Goal: Ask a question: Seek information or help from site administrators or community

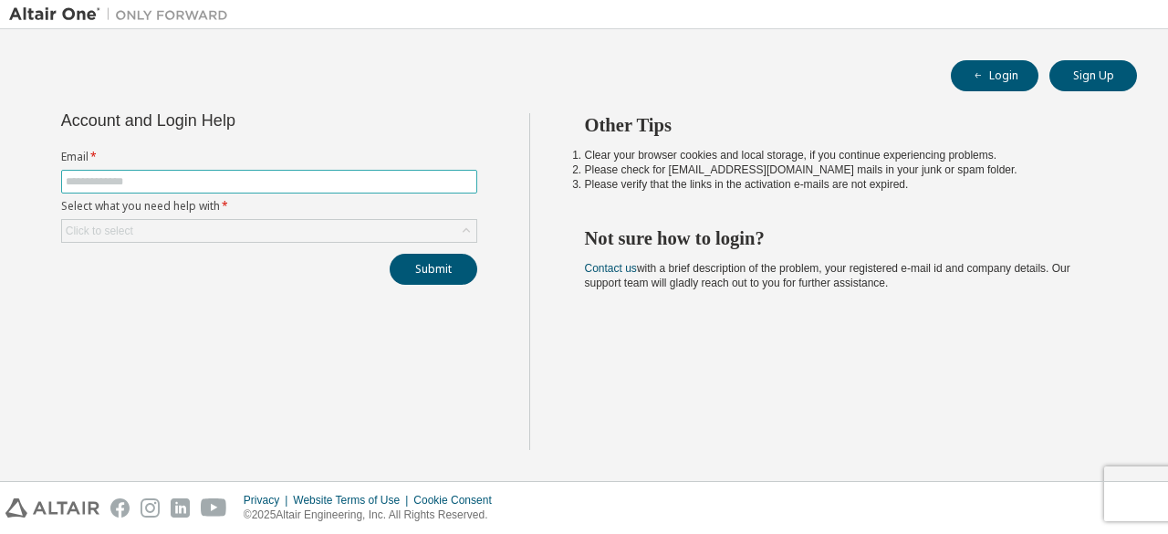
click at [318, 180] on input "text" at bounding box center [269, 181] width 407 height 15
click at [771, 177] on li "Please verify that the links in the activation e-mails are not expired." at bounding box center [845, 184] width 520 height 15
click at [421, 182] on input "text" at bounding box center [269, 181] width 407 height 15
click at [446, 183] on input "text" at bounding box center [269, 181] width 407 height 15
type input "**********"
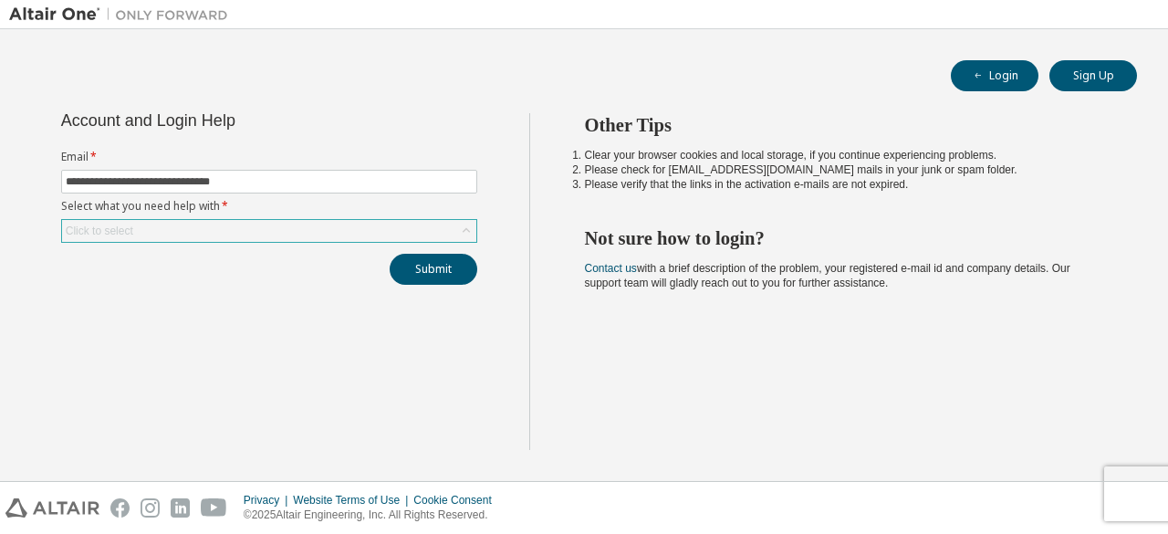
click at [299, 231] on div "Click to select" at bounding box center [269, 231] width 414 height 22
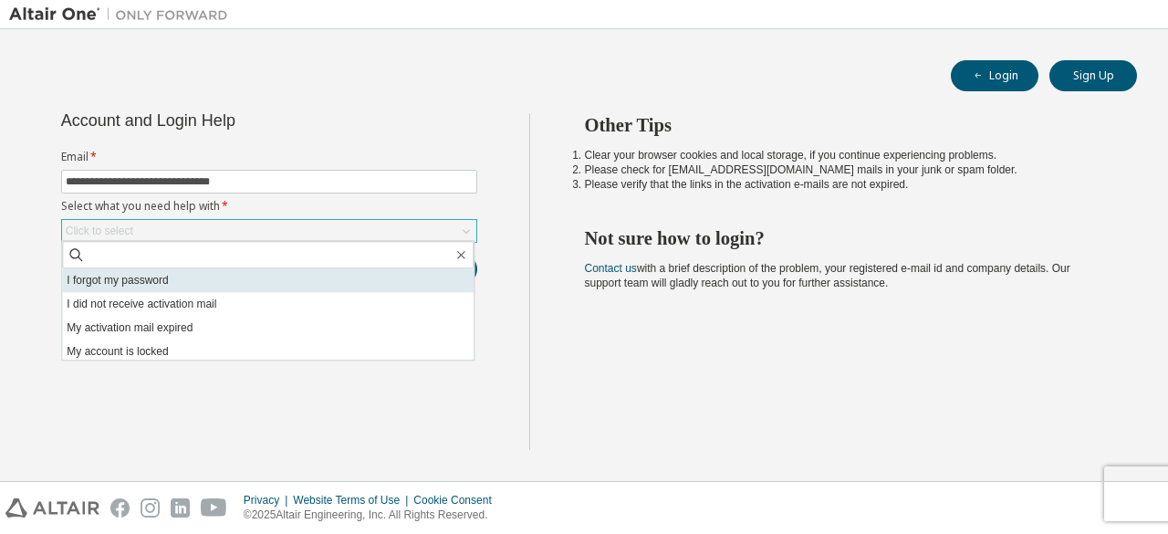
click at [274, 277] on li "I forgot my password" at bounding box center [268, 280] width 412 height 24
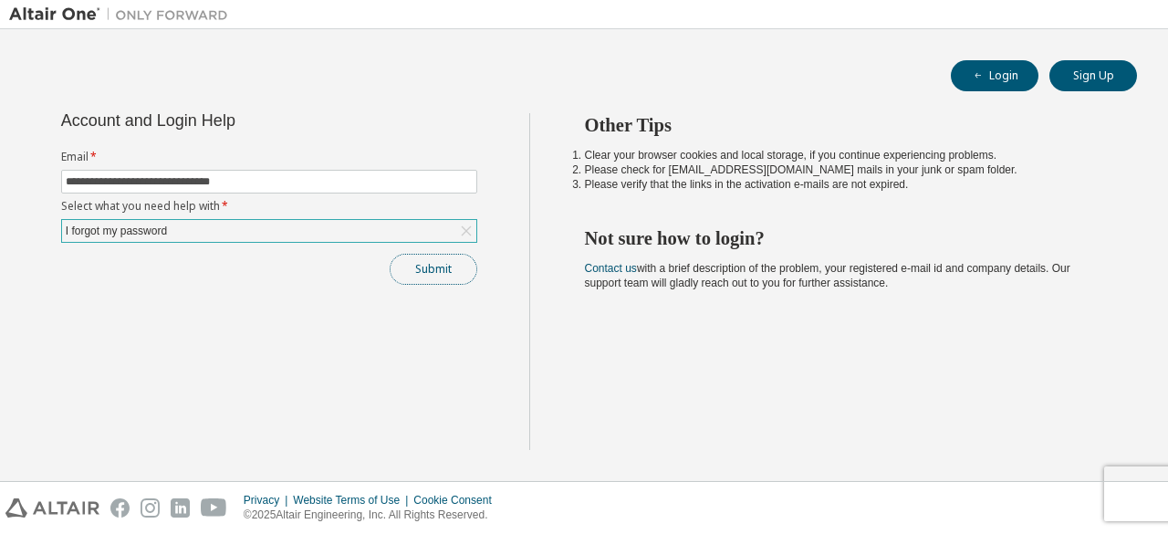
click at [451, 266] on button "Submit" at bounding box center [434, 269] width 88 height 31
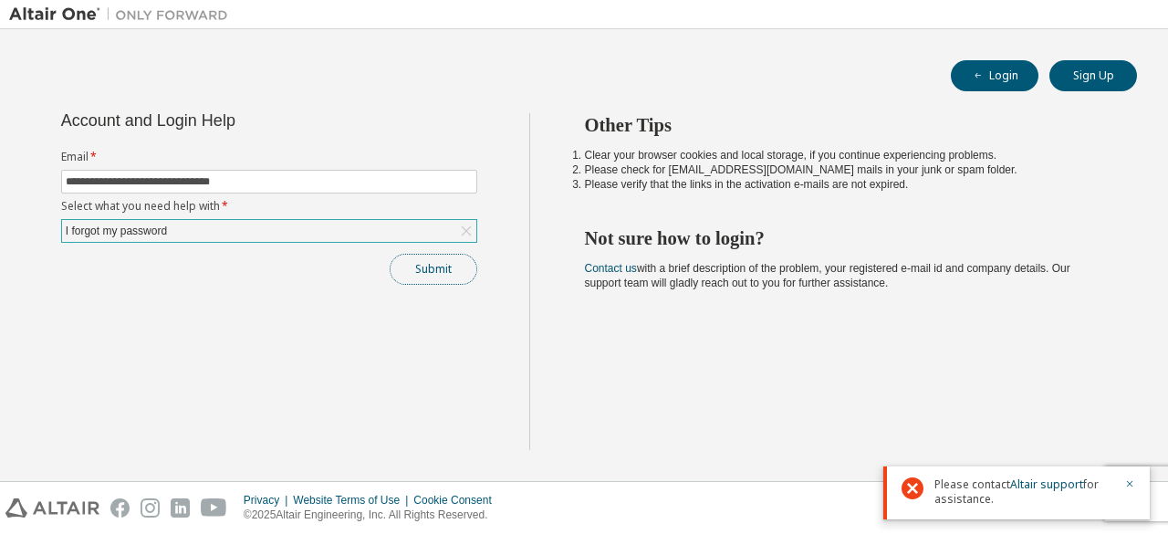
click at [438, 273] on button "Submit" at bounding box center [434, 269] width 88 height 31
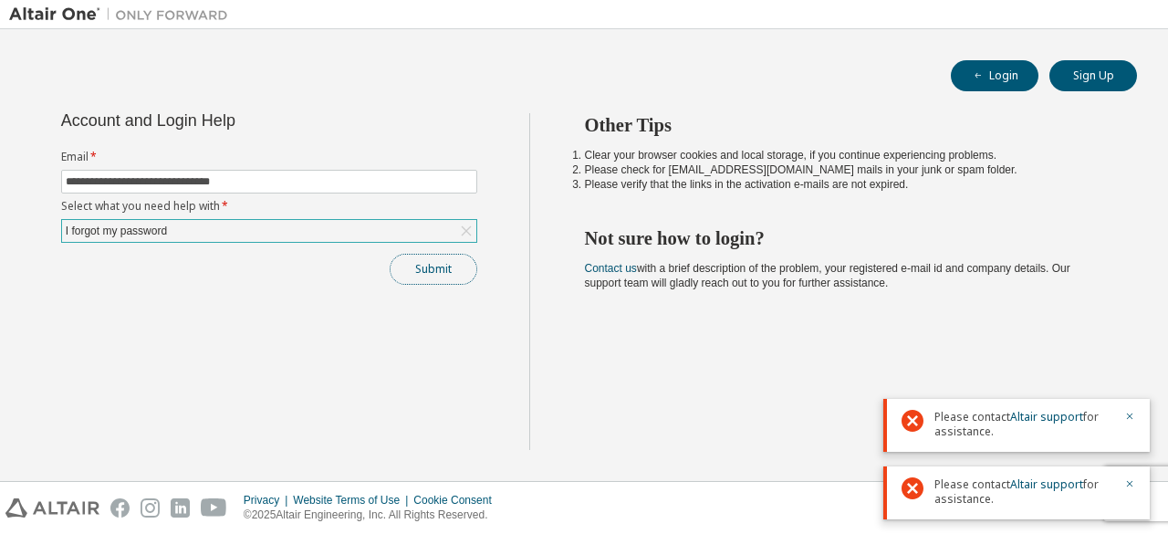
click at [454, 263] on button "Submit" at bounding box center [434, 269] width 88 height 31
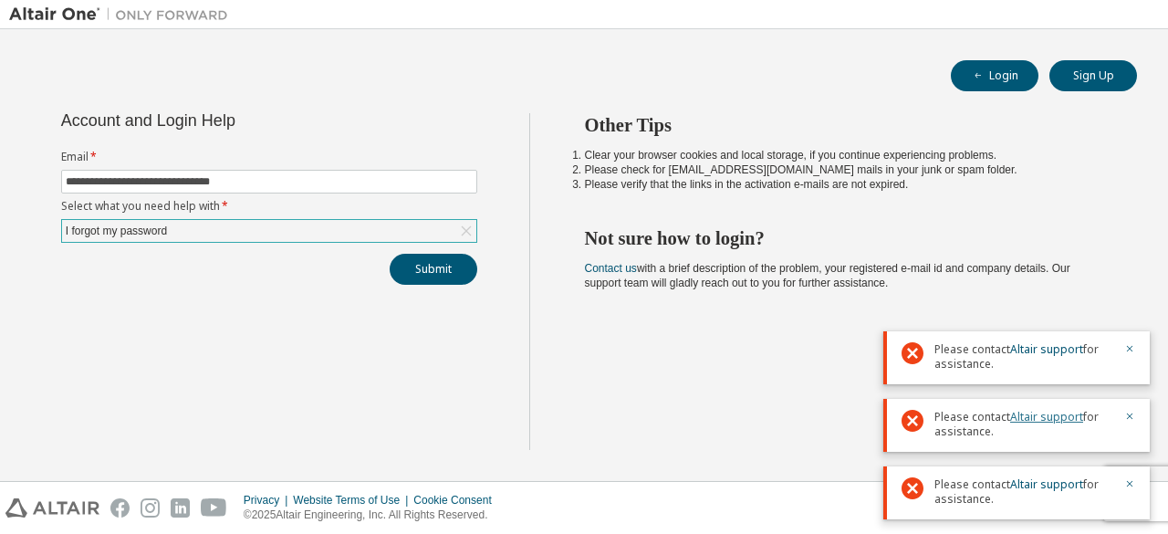
click at [1039, 414] on link "Altair support" at bounding box center [1046, 417] width 73 height 16
click at [1040, 417] on link "Altair support" at bounding box center [1046, 417] width 73 height 16
click at [1039, 416] on link "Altair support" at bounding box center [1046, 417] width 73 height 16
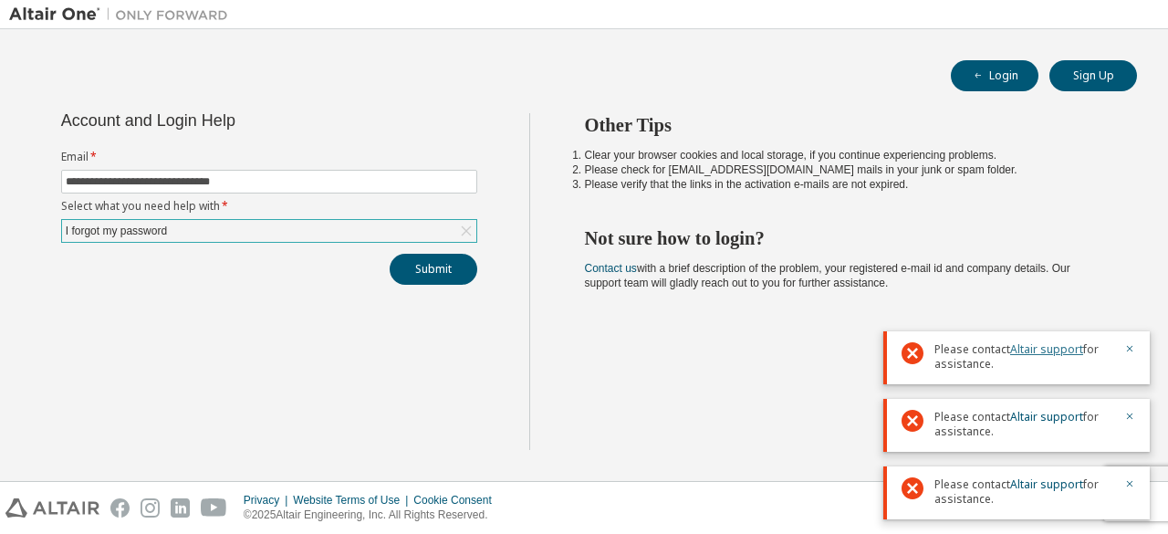
click at [1041, 351] on link "Altair support" at bounding box center [1046, 349] width 73 height 16
click at [1123, 346] on div at bounding box center [1124, 356] width 22 height 29
click at [1129, 350] on icon "button" at bounding box center [1130, 349] width 6 height 6
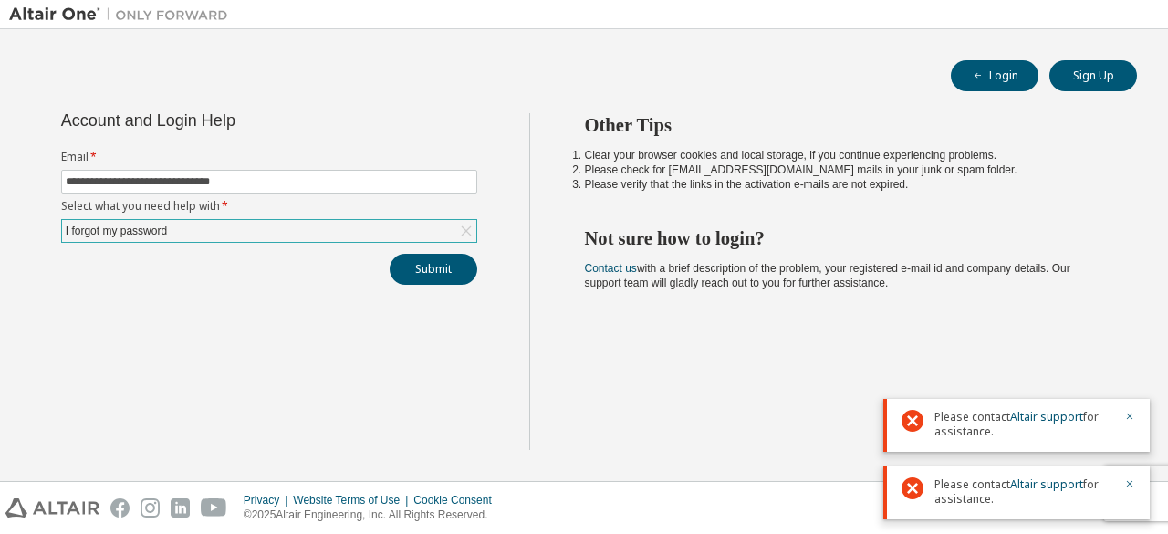
click at [1135, 415] on div "Please contact Altair support for assistance." at bounding box center [1016, 425] width 266 height 53
click at [1039, 417] on link "Altair support" at bounding box center [1046, 417] width 73 height 16
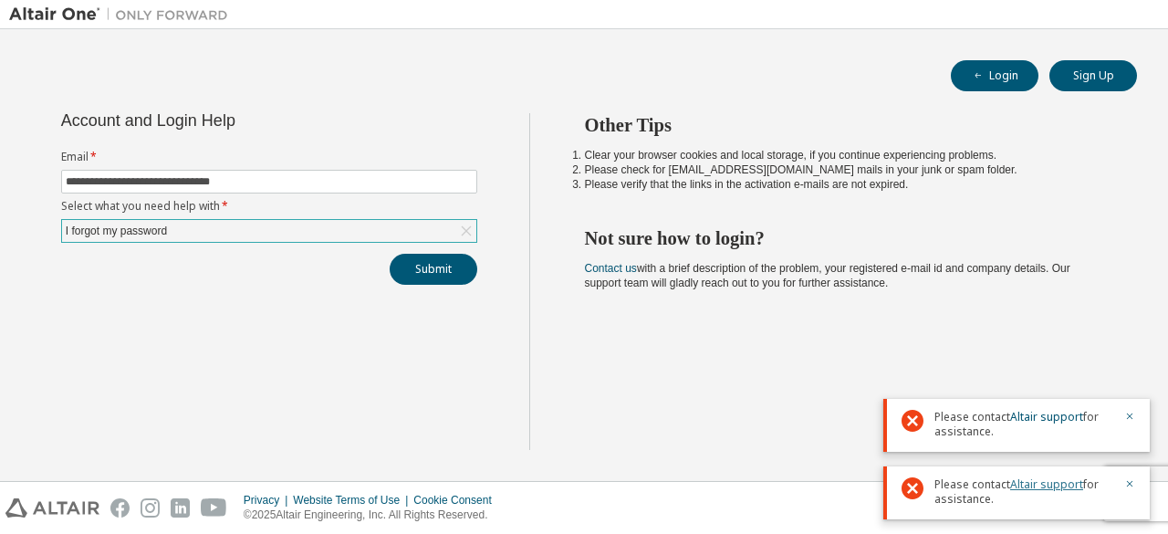
click at [1033, 486] on link "Altair support" at bounding box center [1046, 484] width 73 height 16
click at [1124, 414] on icon "button" at bounding box center [1129, 416] width 11 height 11
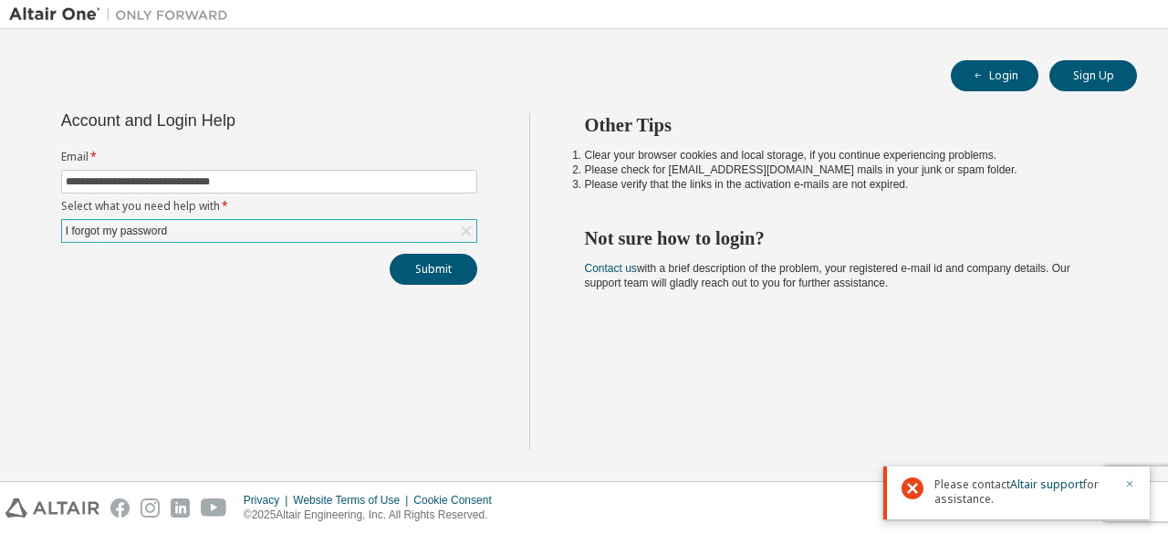
click at [1132, 483] on icon "button" at bounding box center [1129, 483] width 11 height 11
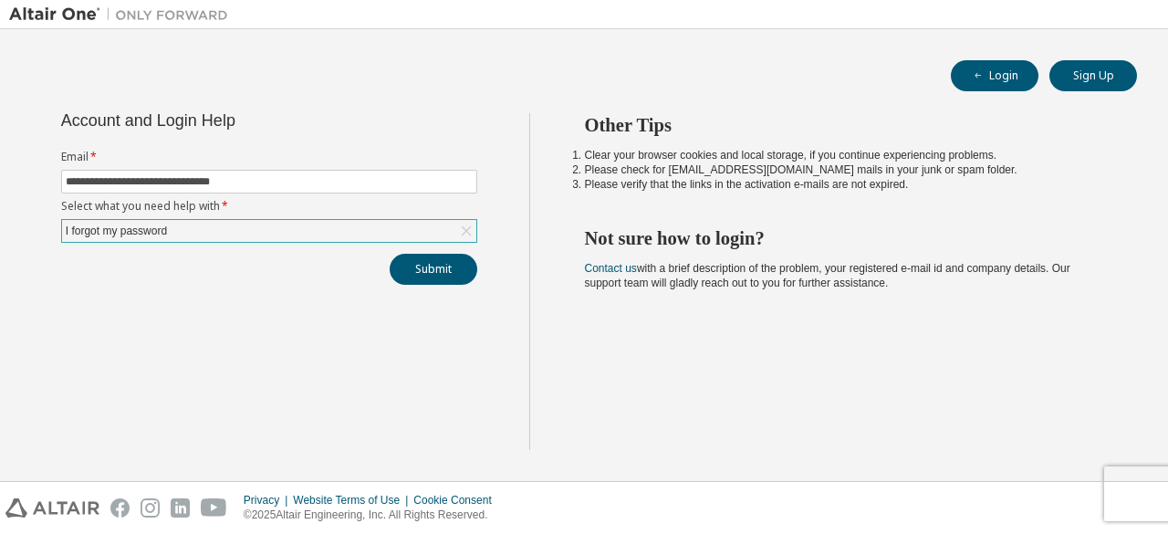
click at [1134, 484] on div "Privacy Website Terms of Use Cookie Consent © 2025 Altair Engineering, Inc. All…" at bounding box center [584, 508] width 1168 height 52
click at [422, 258] on button "Submit" at bounding box center [434, 269] width 88 height 31
